Goal: Register for event/course

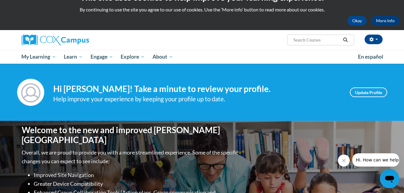
scroll to position [14, 0]
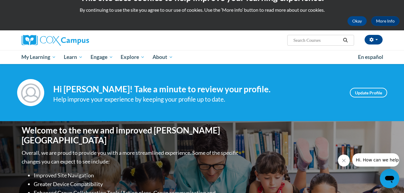
click at [304, 41] on input "Search..." at bounding box center [316, 40] width 48 height 7
type input "oral language"
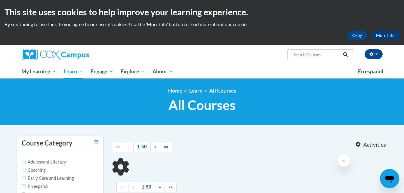
type input "oral language"
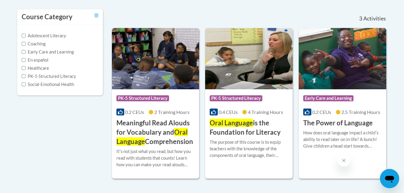
scroll to position [127, 0]
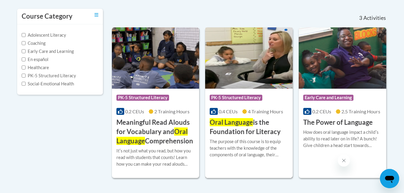
click at [258, 74] on img at bounding box center [248, 57] width 87 height 61
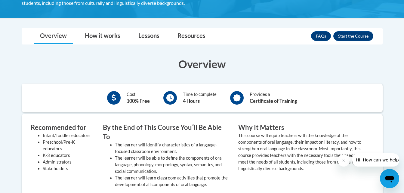
scroll to position [161, 0]
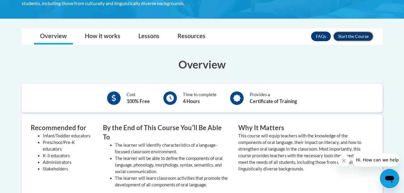
click at [347, 33] on button "Enroll" at bounding box center [353, 37] width 40 height 10
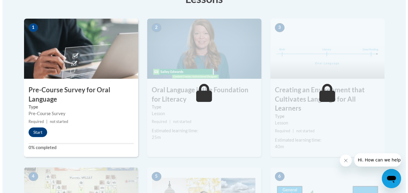
scroll to position [183, 0]
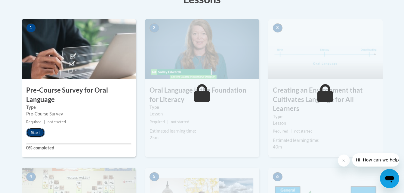
click at [31, 136] on button "Start" at bounding box center [35, 133] width 19 height 10
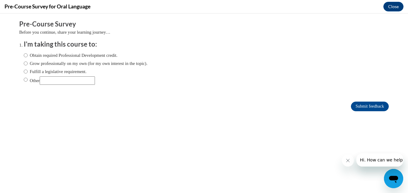
scroll to position [0, 0]
click at [24, 54] on input "Obtain required Professional Development credit." at bounding box center [26, 55] width 4 height 7
radio input "true"
click at [357, 104] on input "Submit feedback" at bounding box center [370, 107] width 38 height 10
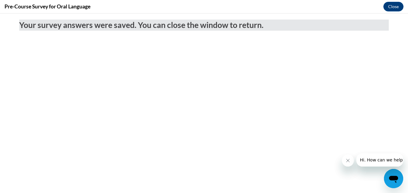
click at [345, 162] on icon "Close message from company" at bounding box center [347, 160] width 5 height 5
click at [395, 8] on button "Close" at bounding box center [393, 7] width 20 height 10
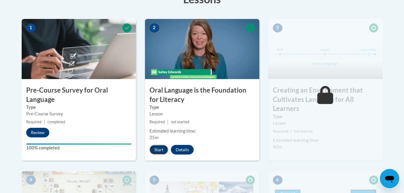
click at [157, 148] on button "Start" at bounding box center [158, 150] width 19 height 10
